Goal: Task Accomplishment & Management: Complete application form

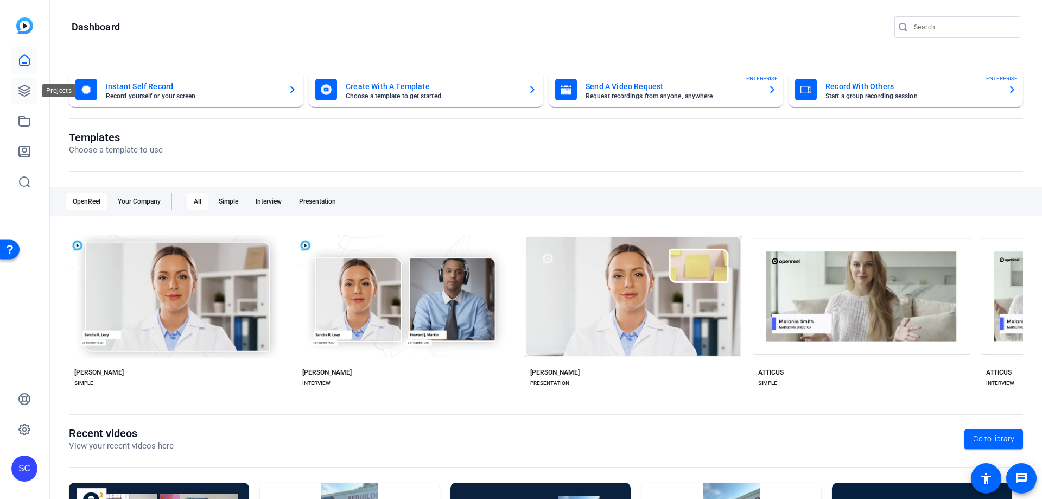
click at [30, 84] on link at bounding box center [24, 91] width 26 height 26
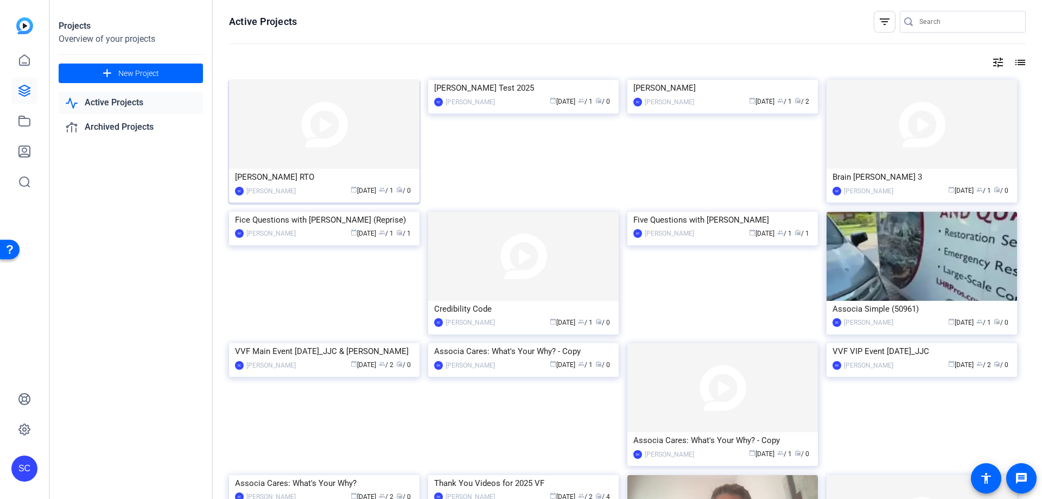
click at [355, 149] on img at bounding box center [324, 124] width 190 height 89
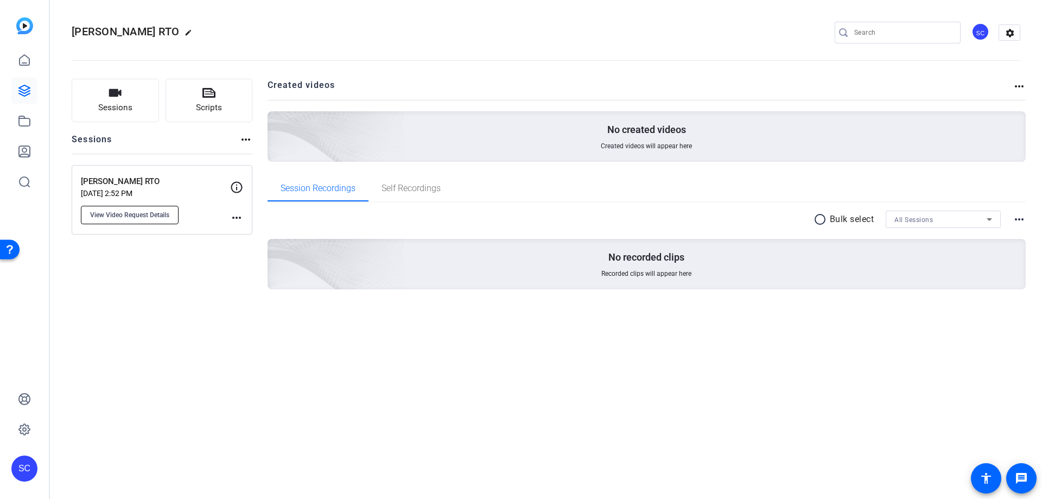
click at [154, 218] on span "View Video Request Details" at bounding box center [129, 214] width 79 height 9
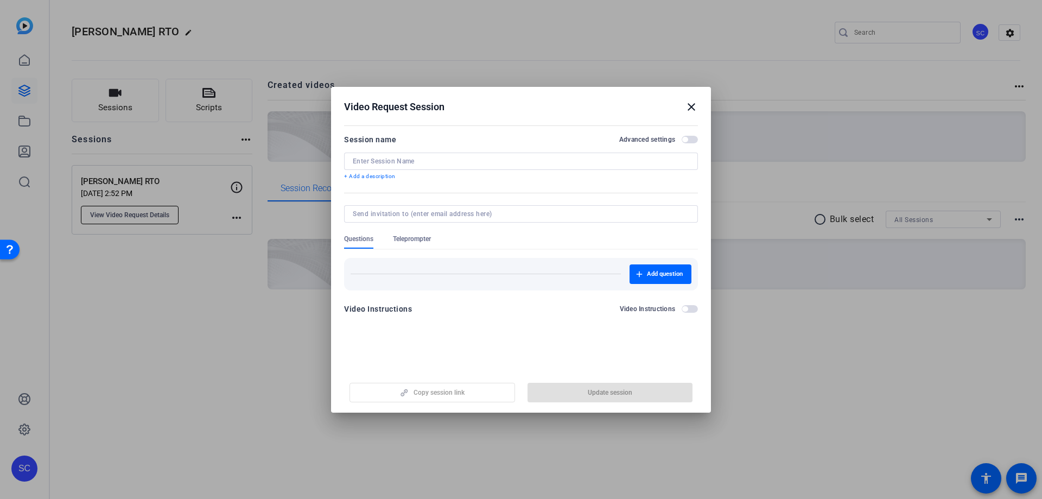
type input "[PERSON_NAME] RTO"
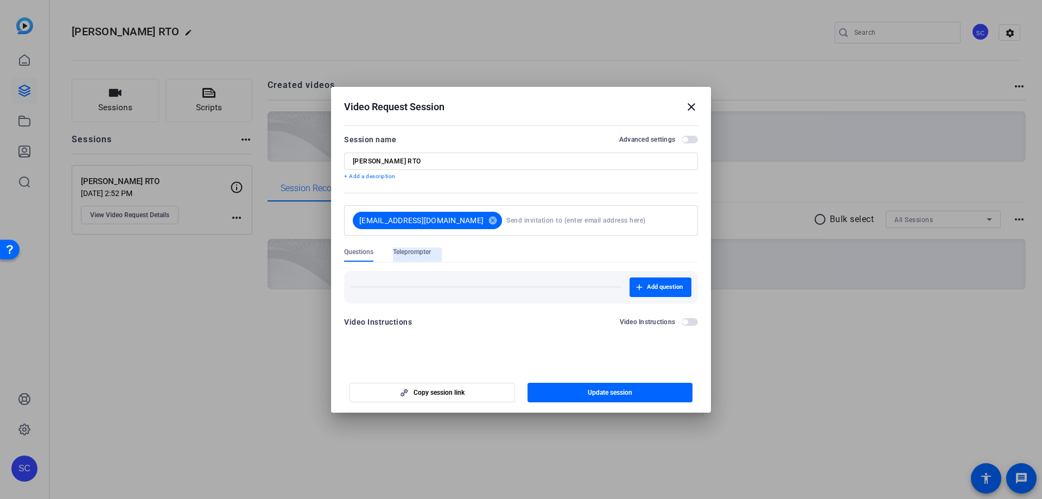
click at [415, 248] on span "Teleprompter" at bounding box center [412, 251] width 38 height 9
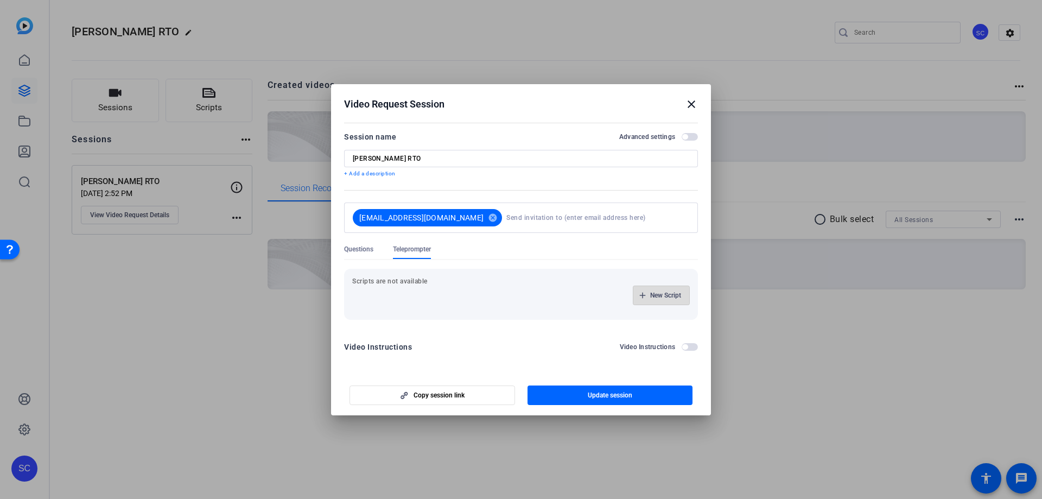
click at [645, 295] on span "button" at bounding box center [661, 295] width 56 height 26
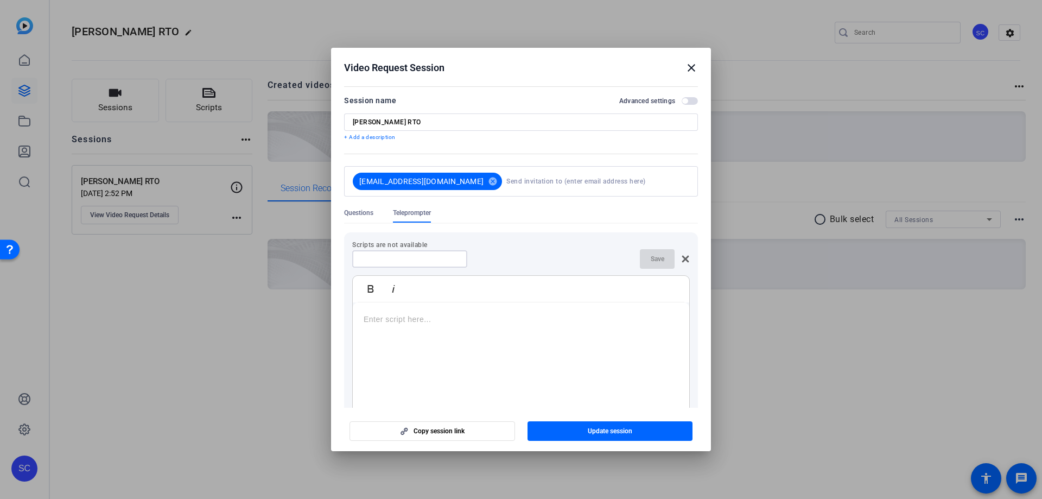
click at [417, 260] on input at bounding box center [410, 258] width 98 height 9
click at [410, 317] on div at bounding box center [521, 379] width 336 height 136
click at [410, 327] on p at bounding box center [520, 328] width 315 height 12
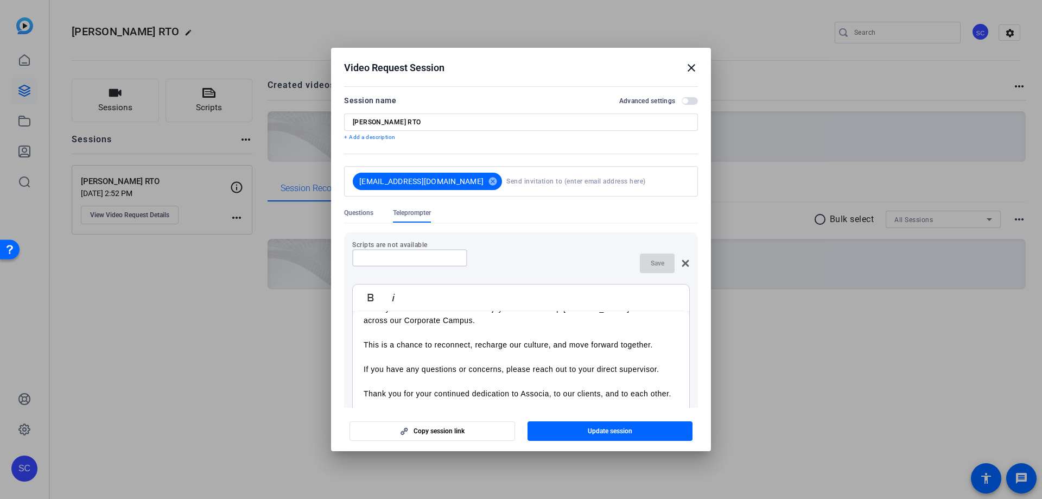
click at [414, 260] on input at bounding box center [410, 257] width 98 height 9
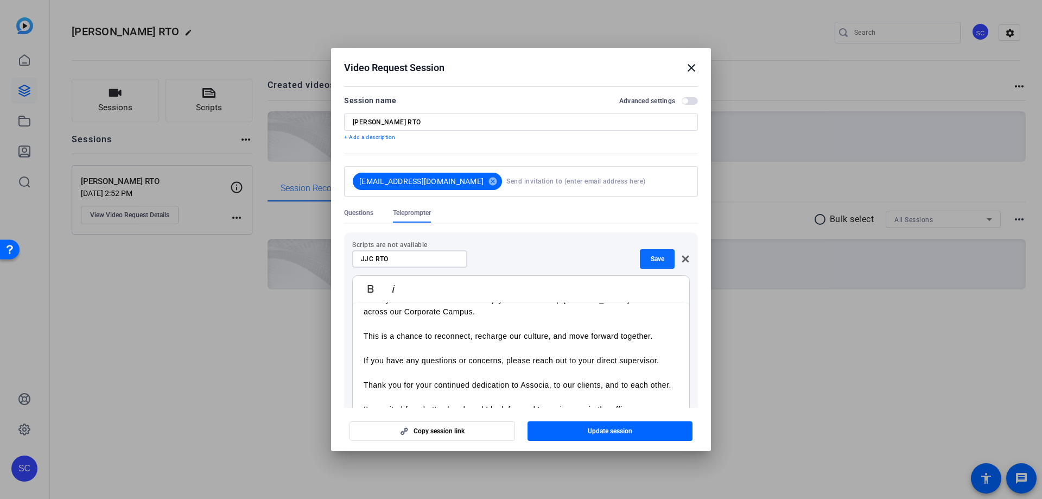
type input "JJC RTO"
click at [656, 259] on span "Save" at bounding box center [657, 258] width 14 height 9
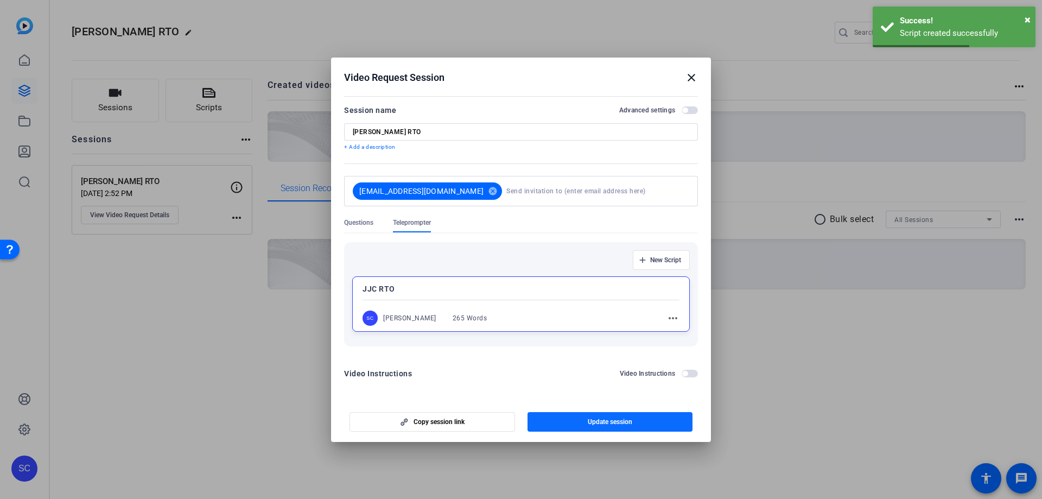
click at [618, 421] on span "Update session" at bounding box center [610, 421] width 44 height 9
